Goal: Task Accomplishment & Management: Manage account settings

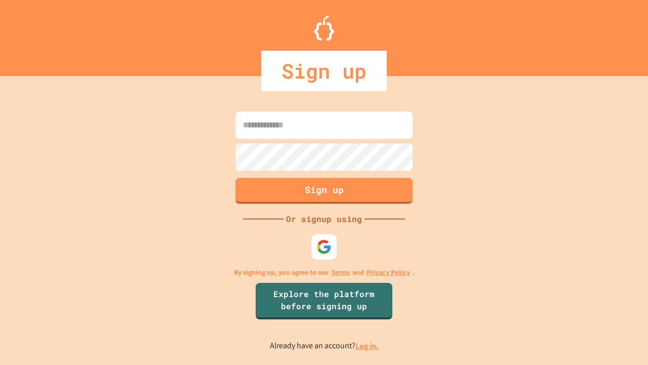
click at [368, 345] on link "Log in." at bounding box center [366, 345] width 23 height 11
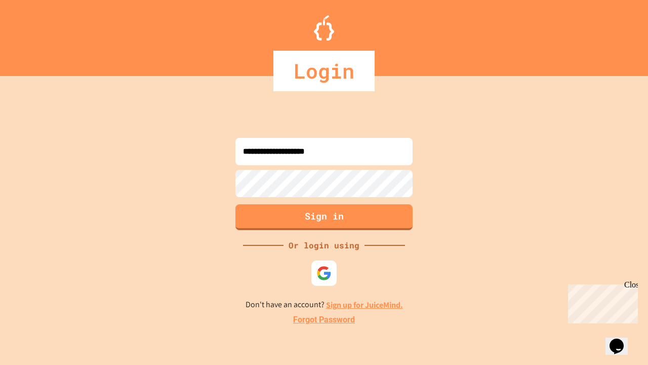
type input "**********"
